Goal: Navigation & Orientation: Find specific page/section

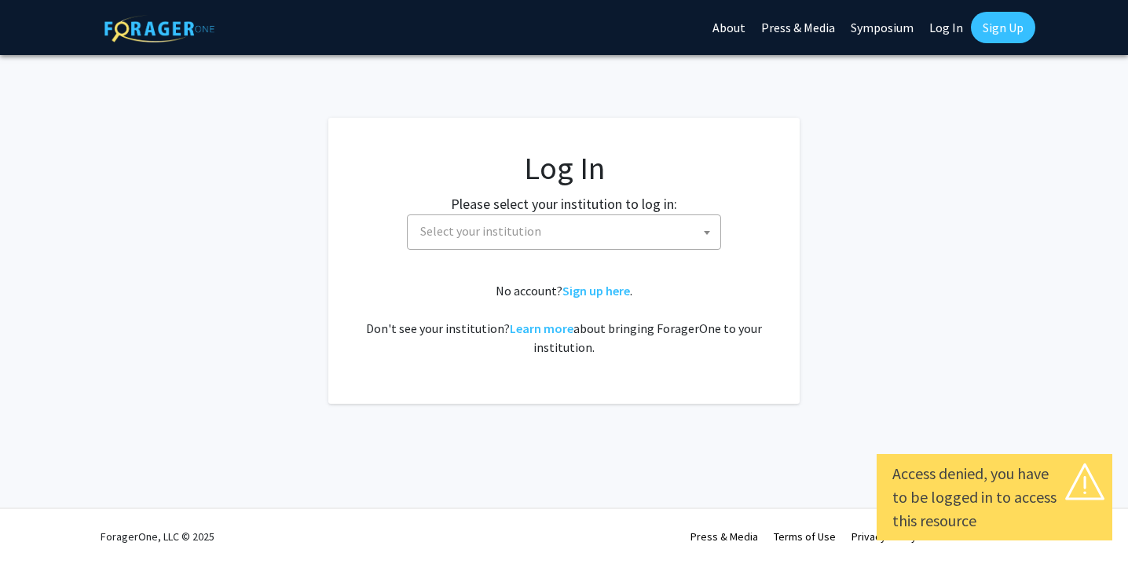
select select
click at [701, 227] on span at bounding box center [707, 232] width 16 height 35
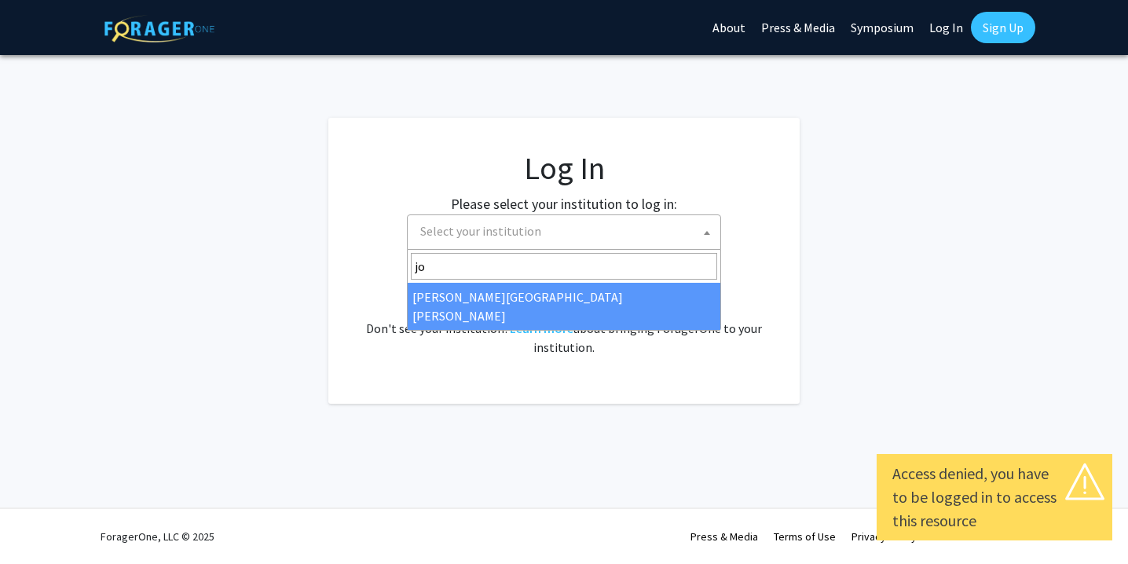
type input "jo"
select select "1"
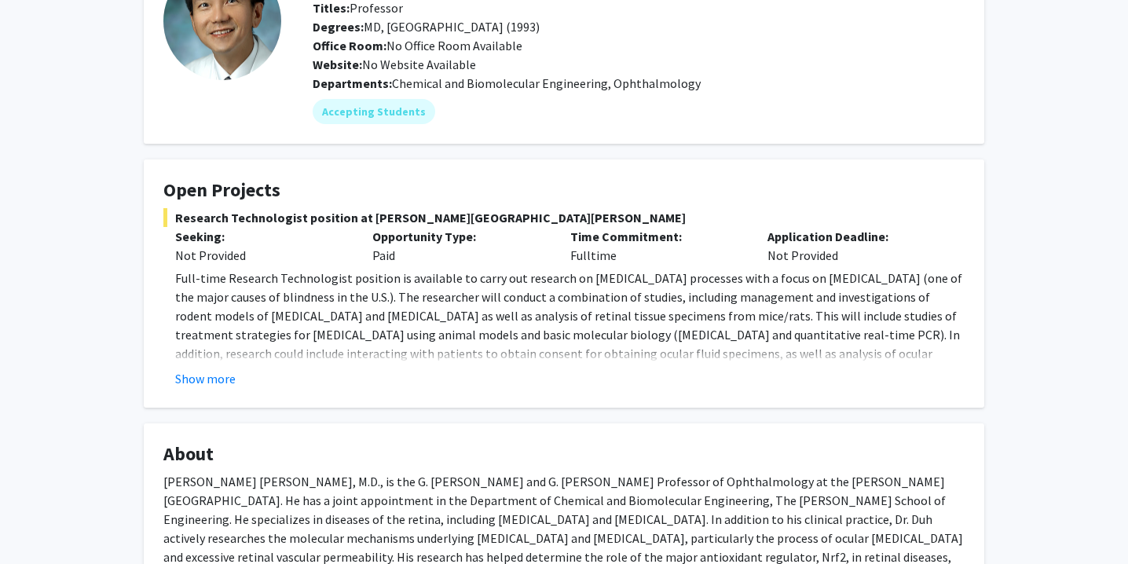
scroll to position [134, 0]
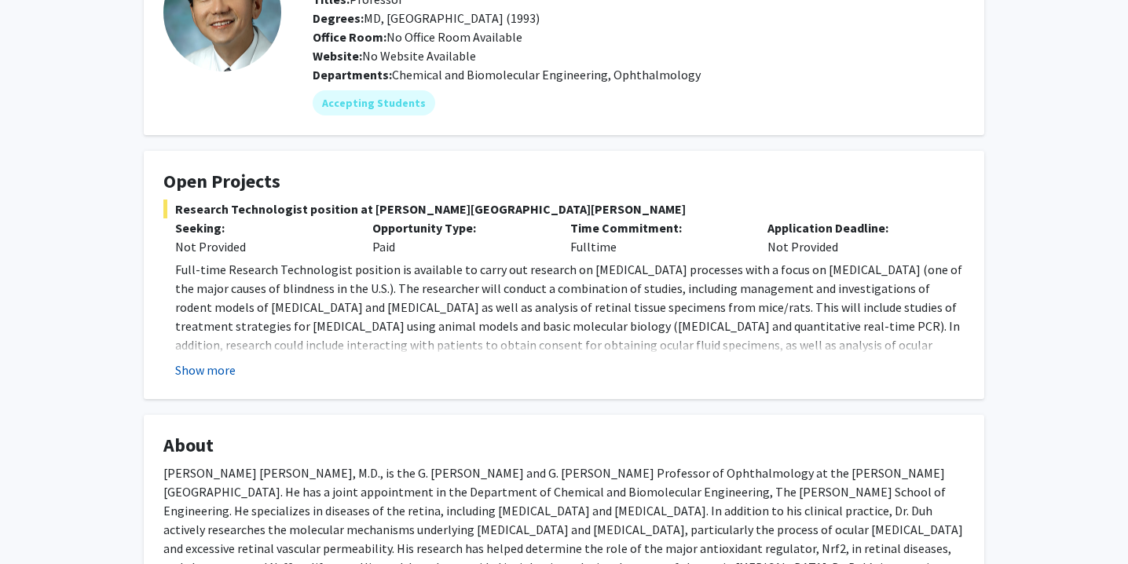
click at [225, 371] on button "Show more" at bounding box center [205, 369] width 60 height 19
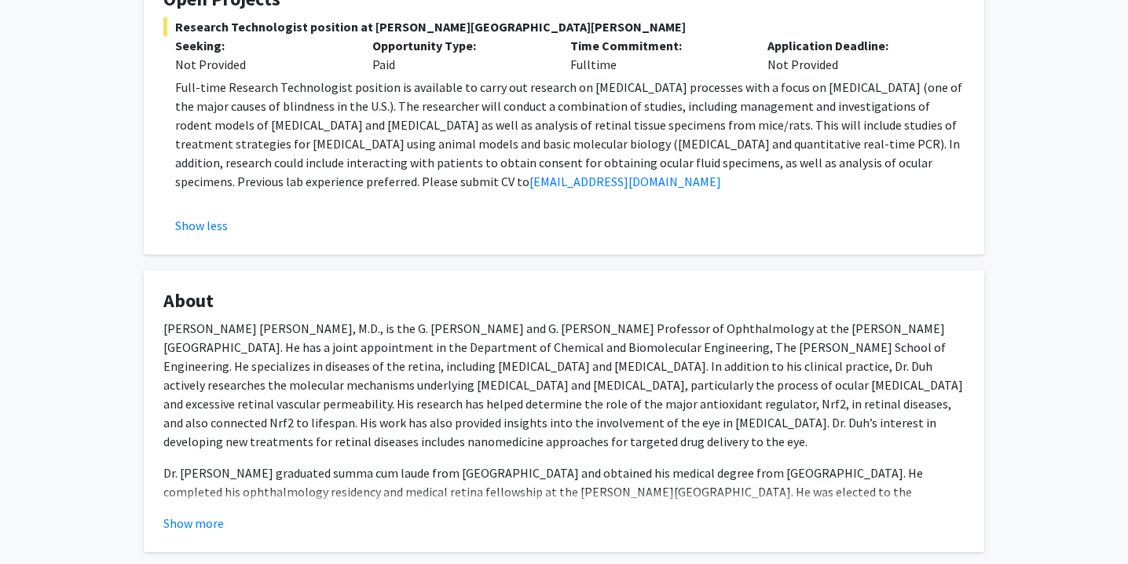
scroll to position [407, 0]
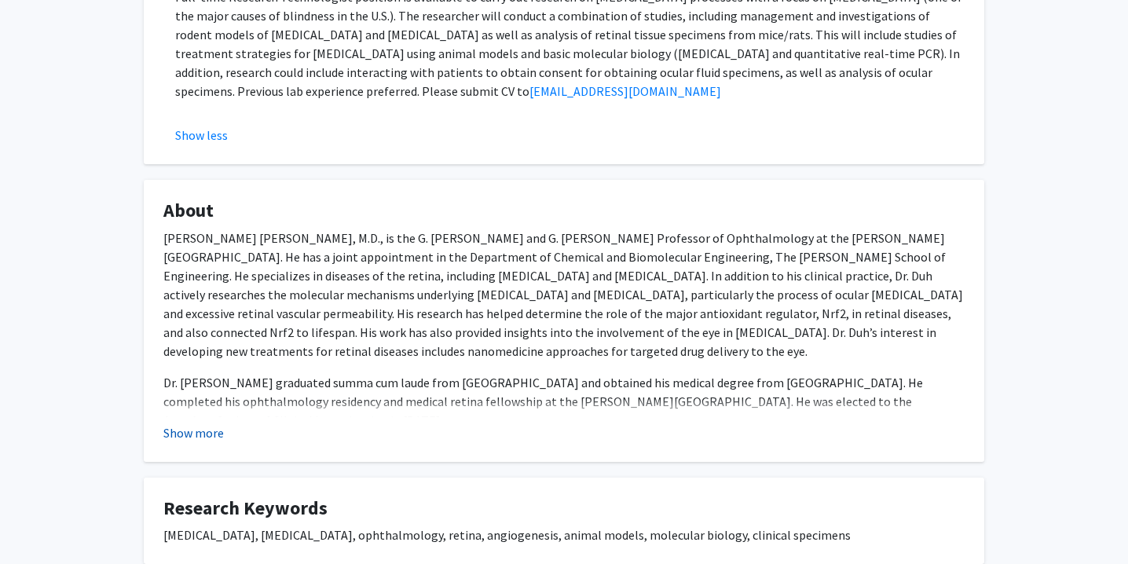
click at [205, 430] on button "Show more" at bounding box center [193, 432] width 60 height 19
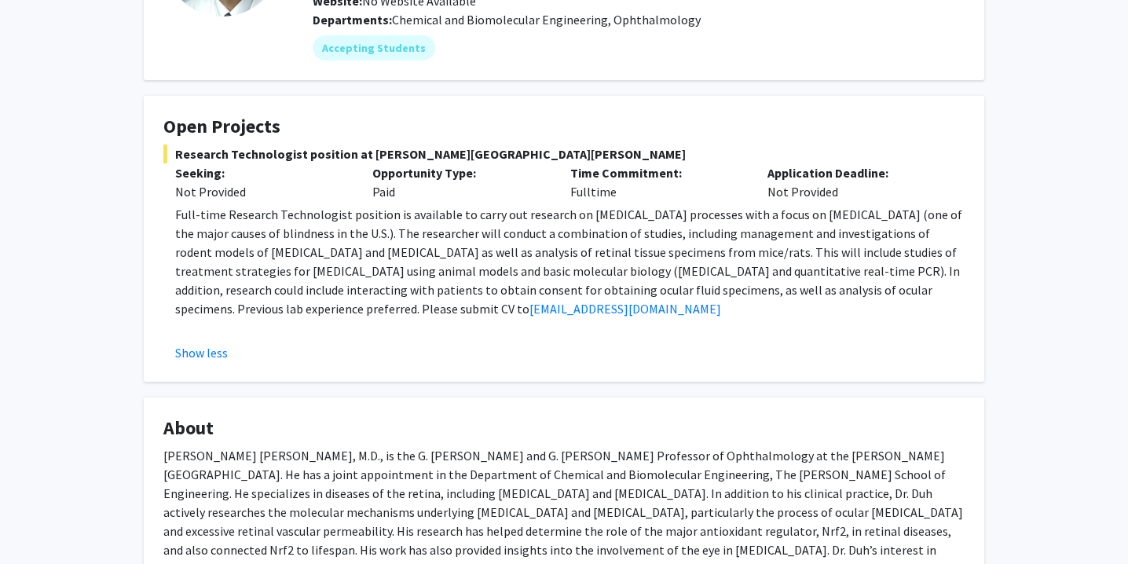
scroll to position [0, 0]
